Goal: Task Accomplishment & Management: Manage account settings

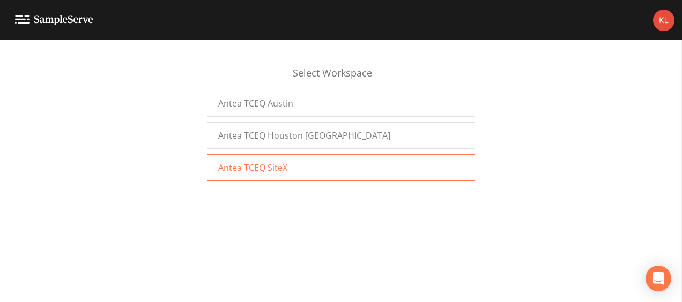
click at [238, 167] on span "Antea TCEQ SiteX" at bounding box center [252, 167] width 69 height 13
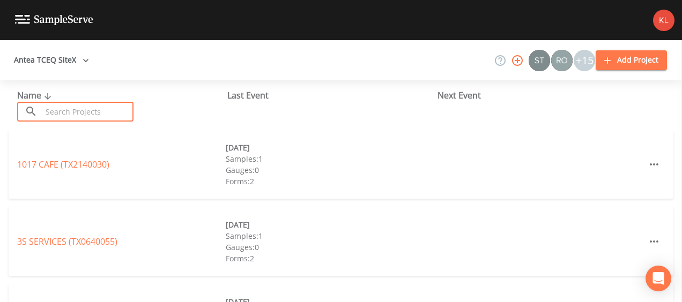
click at [115, 108] on input "text" at bounding box center [88, 112] width 92 height 20
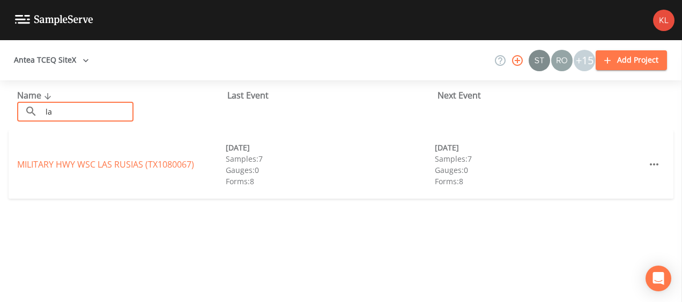
type input "l"
type input "las ru"
click at [154, 161] on link "MILITARY HWY WSC LAS RUSIAS (TX1080067)" at bounding box center [105, 165] width 177 height 12
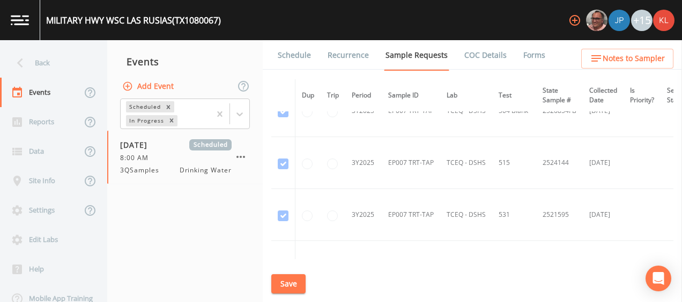
scroll to position [3046, 0]
click at [162, 160] on div "8:00 AM" at bounding box center [176, 158] width 112 height 10
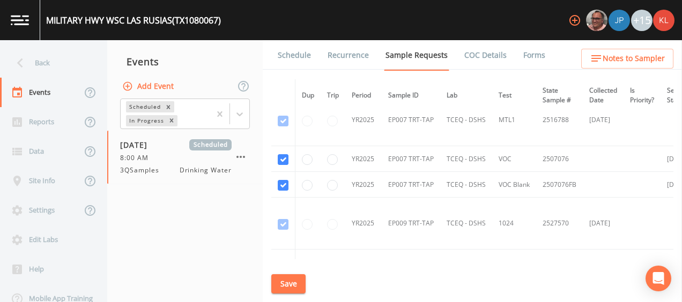
scroll to position [2563, 0]
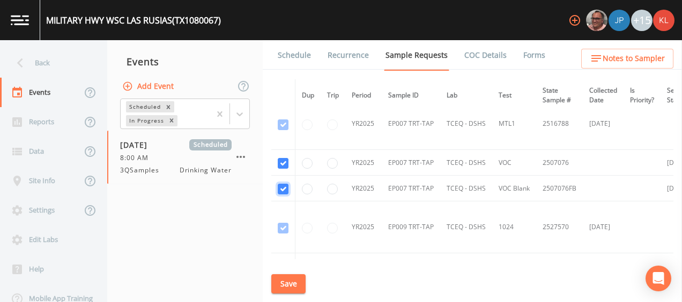
click at [284, 184] on input "checkbox" at bounding box center [283, 189] width 11 height 11
checkbox input "false"
click at [284, 158] on input "checkbox" at bounding box center [283, 163] width 11 height 11
checkbox input "false"
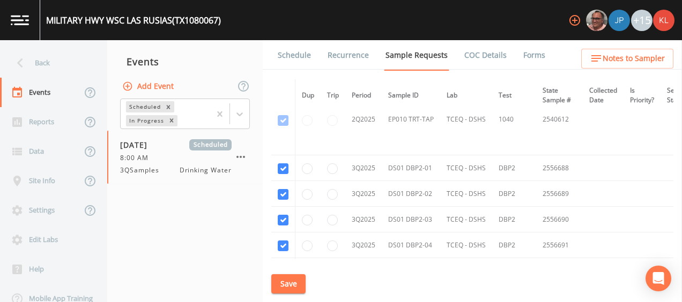
scroll to position [4051, 0]
click at [293, 278] on button "Save" at bounding box center [288, 285] width 34 height 20
